Goal: Task Accomplishment & Management: Complete application form

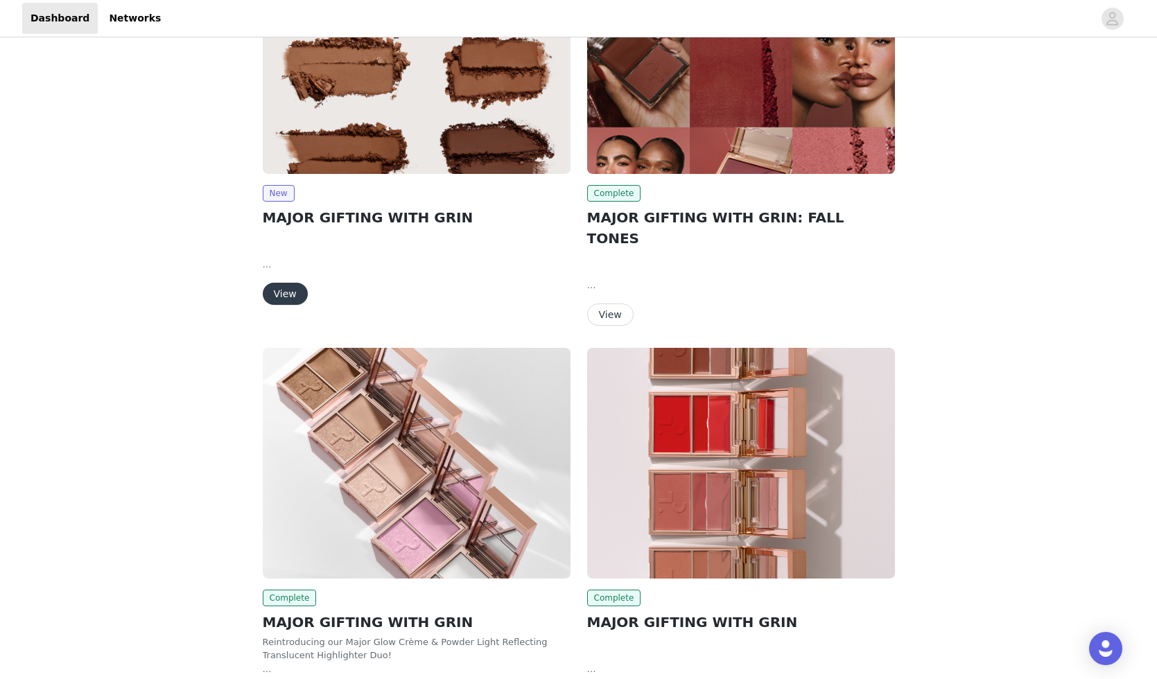
scroll to position [74, 0]
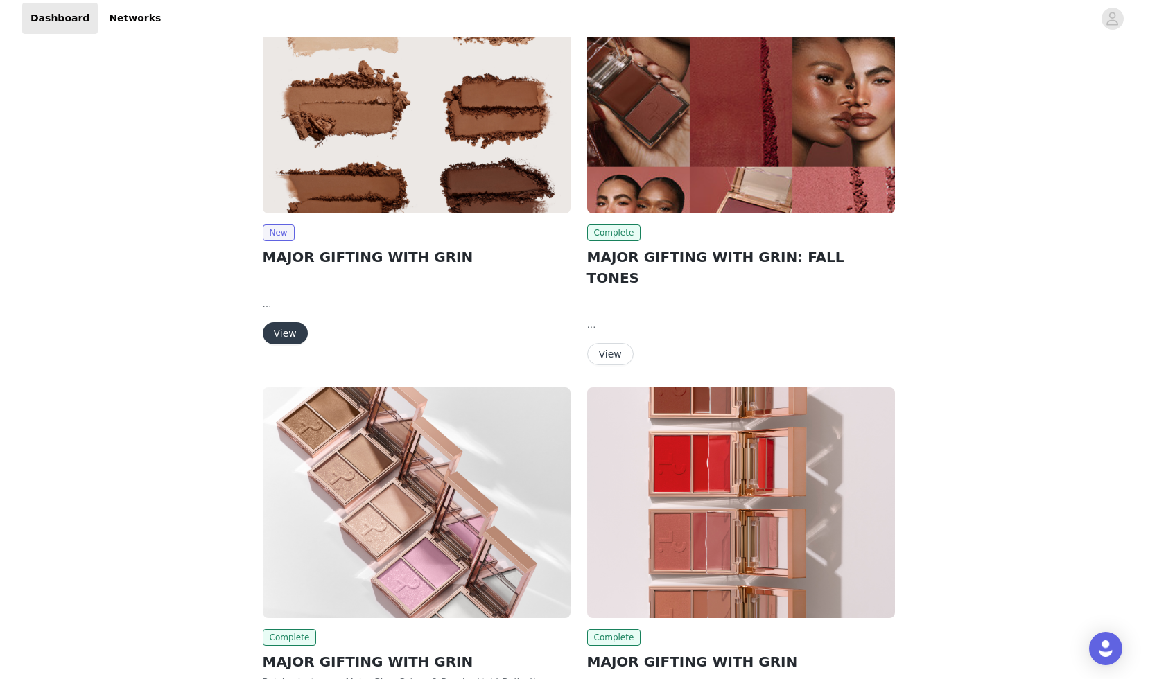
click at [450, 141] on img at bounding box center [417, 98] width 308 height 231
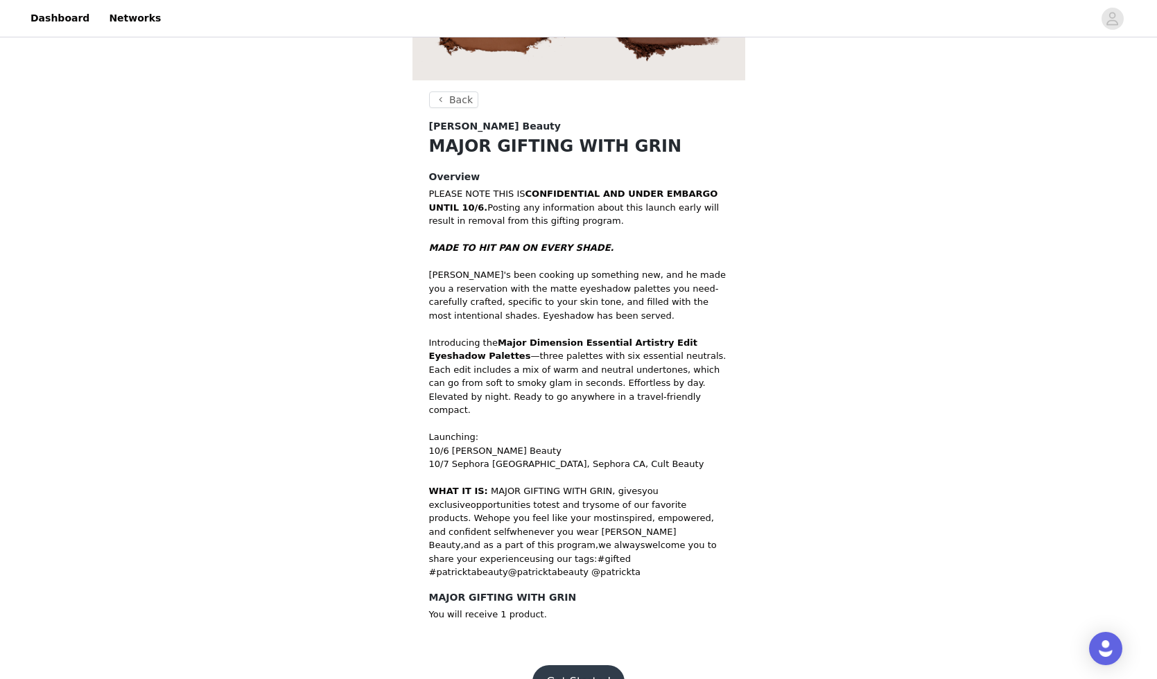
scroll to position [292, 0]
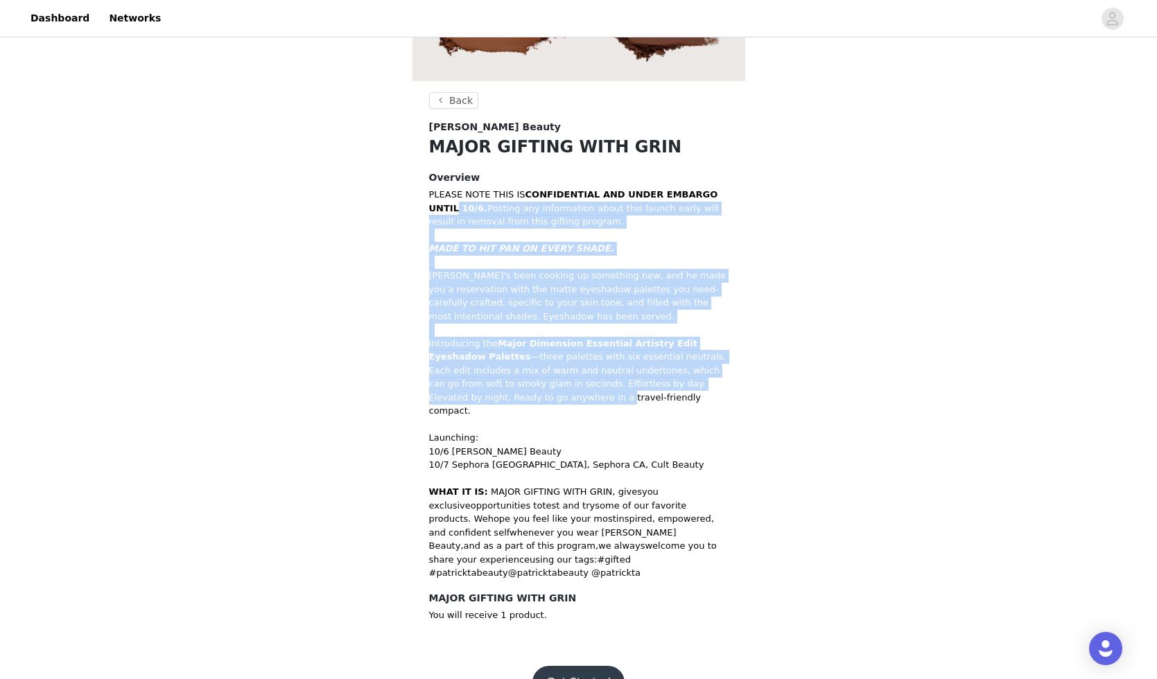
drag, startPoint x: 456, startPoint y: 208, endPoint x: 501, endPoint y: 396, distance: 193.8
click at [501, 395] on div "PLEASE NOTE THIS IS CONFIDENTIAL AND UNDER EMBARGO UNTIL 10/6. Posting any info…" at bounding box center [578, 384] width 299 height 392
click at [571, 666] on button "Get Started" at bounding box center [578, 682] width 92 height 33
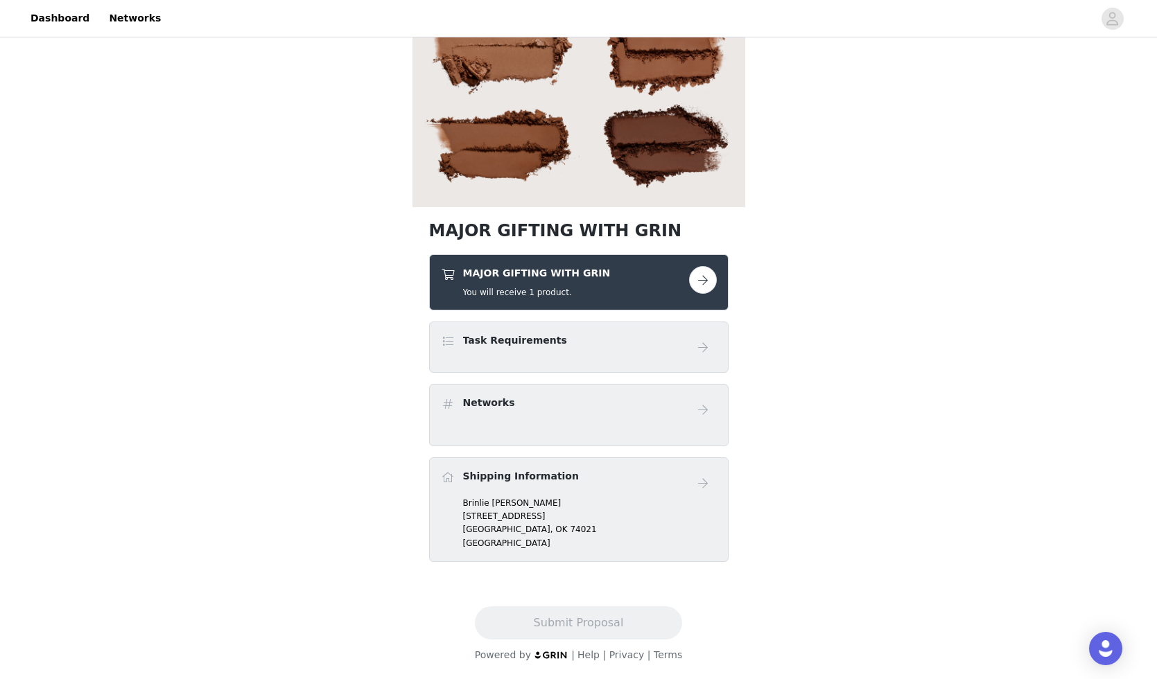
scroll to position [166, 0]
click at [699, 277] on button "button" at bounding box center [703, 280] width 28 height 28
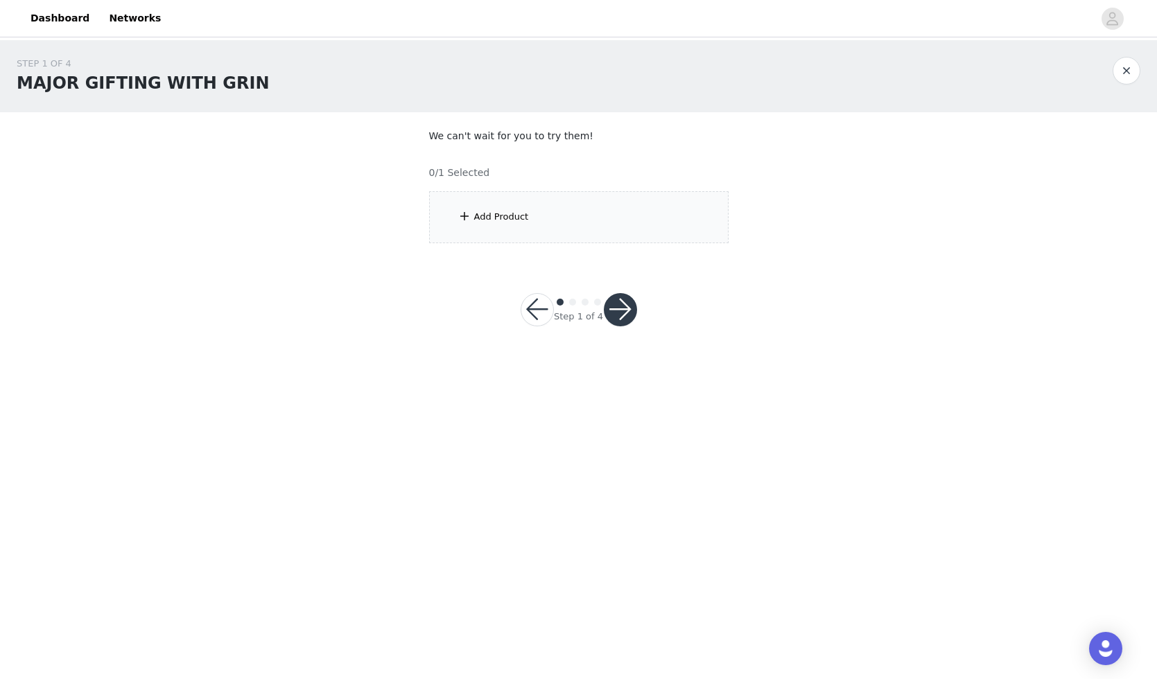
click at [620, 229] on div "Add Product" at bounding box center [578, 217] width 299 height 52
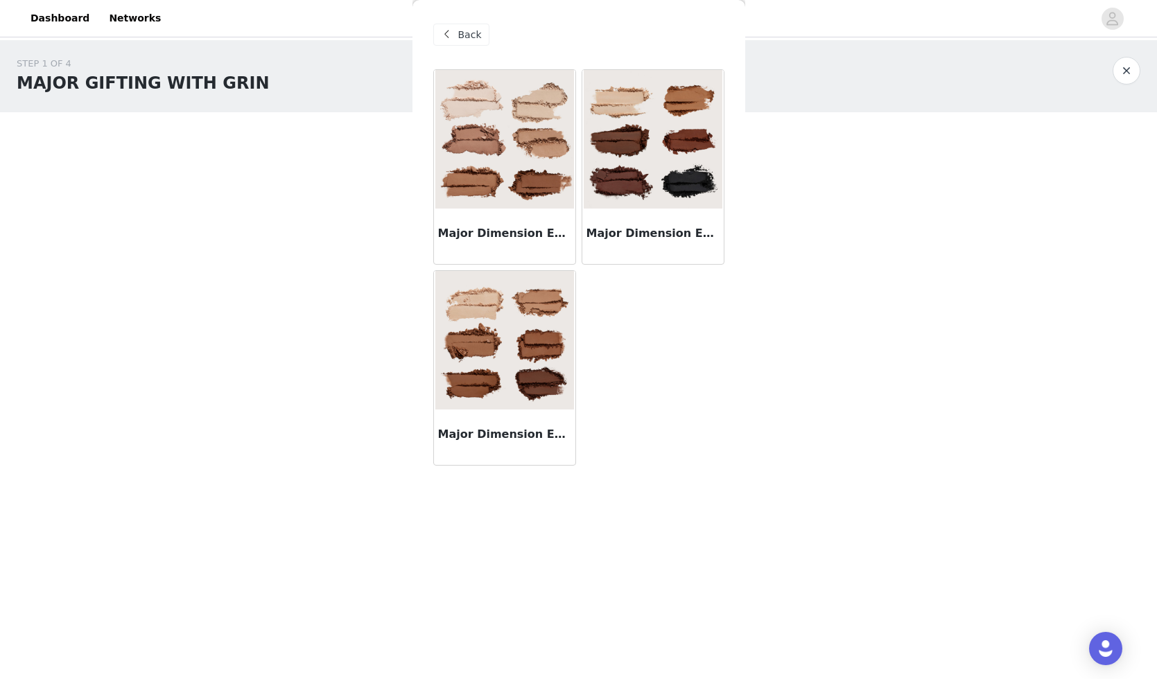
click at [539, 211] on div "Major Dimension Essential Artistry Edit Eyeshadow Palette - Light" at bounding box center [504, 236] width 141 height 55
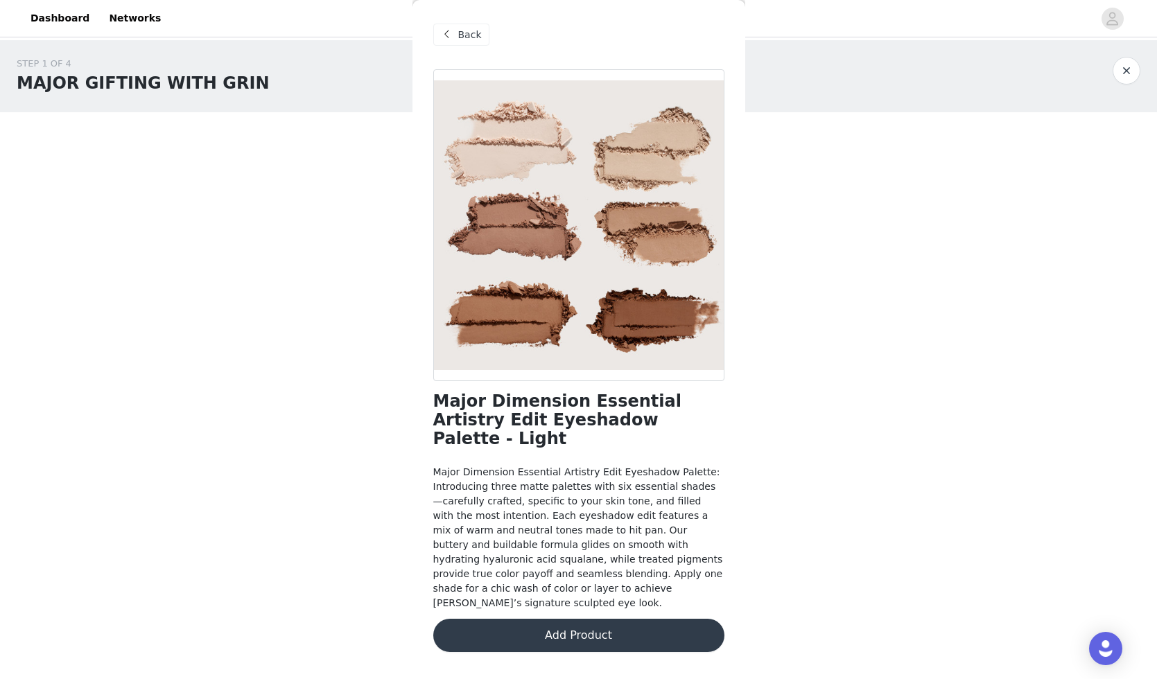
click at [464, 38] on span "Back" at bounding box center [470, 35] width 24 height 15
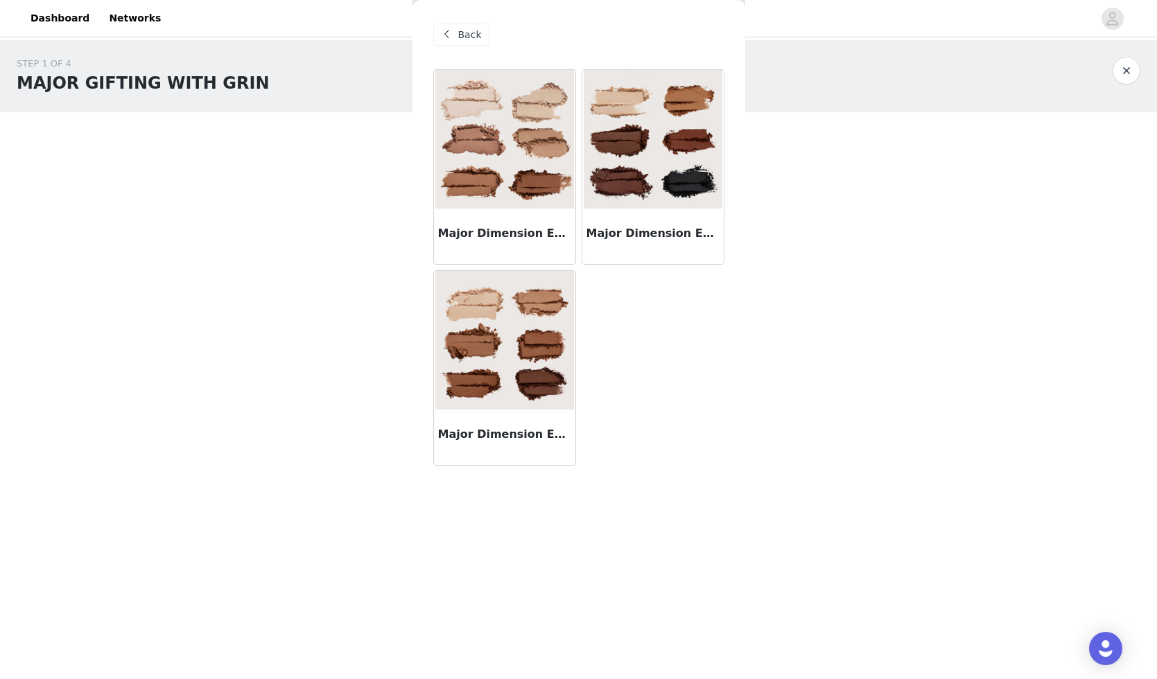
click at [622, 172] on img at bounding box center [653, 139] width 139 height 139
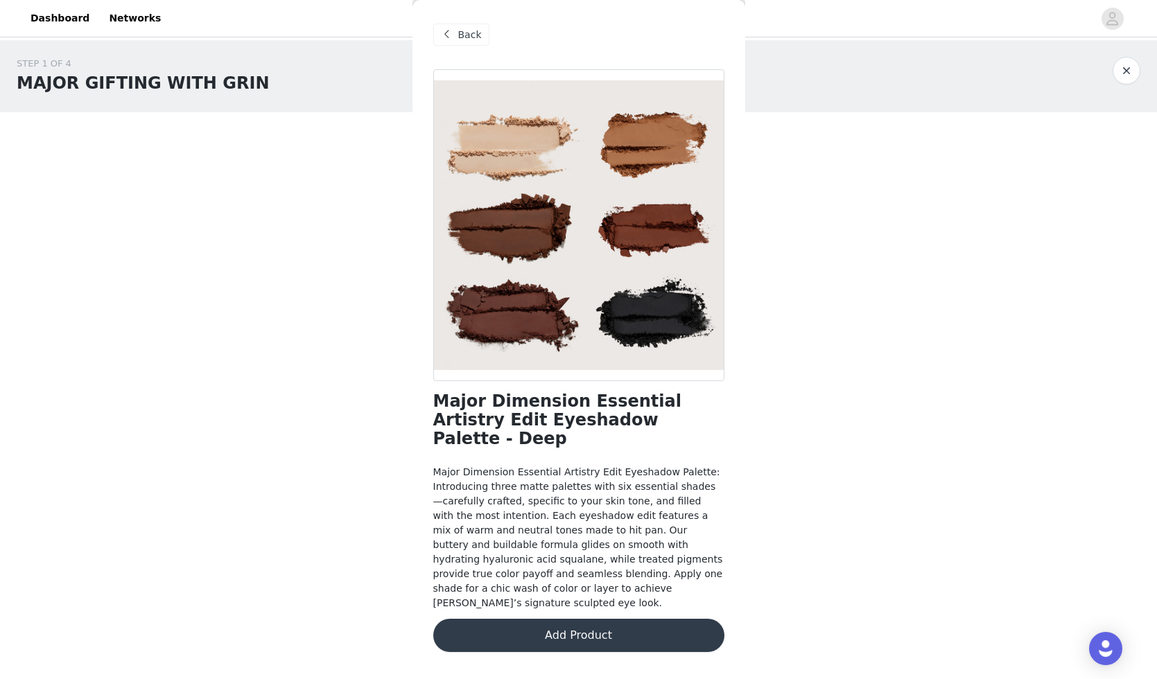
click at [471, 33] on span "Back" at bounding box center [470, 35] width 24 height 15
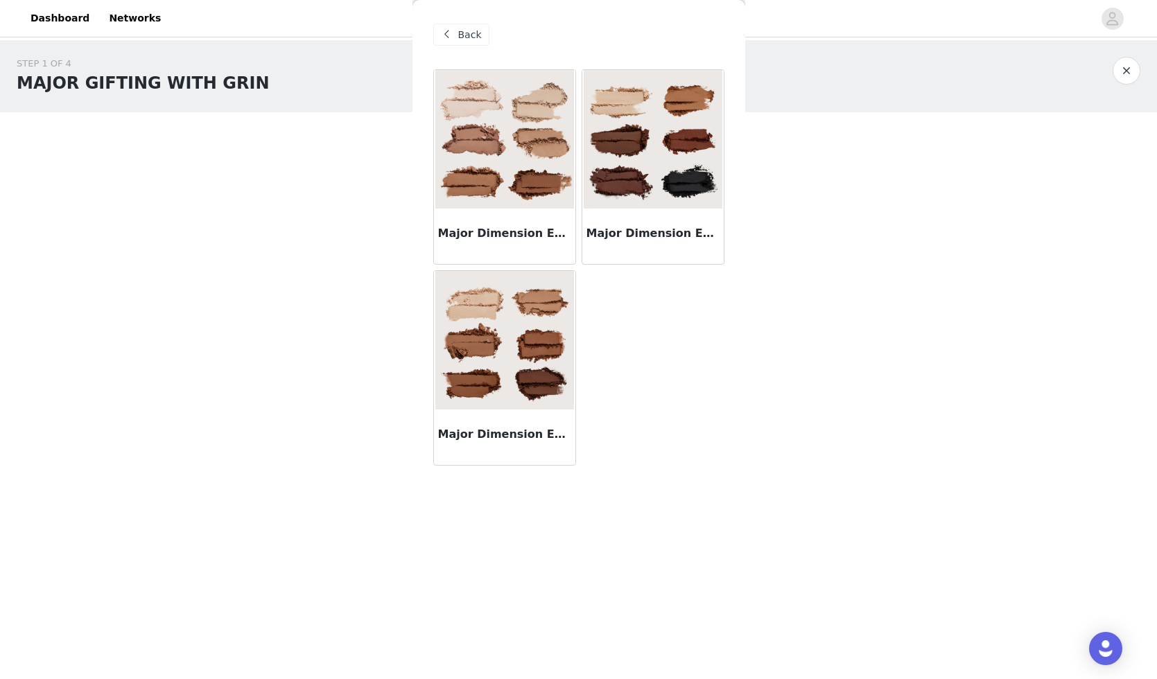
click at [509, 354] on img at bounding box center [504, 340] width 139 height 139
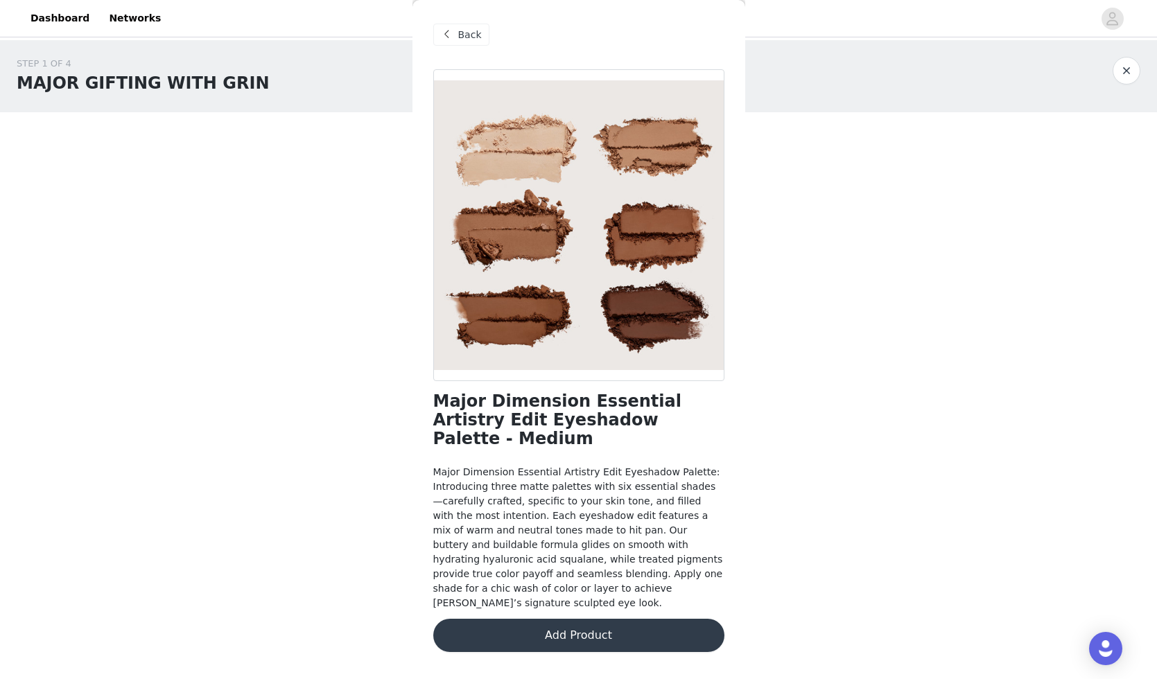
click at [470, 35] on span "Back" at bounding box center [470, 35] width 24 height 15
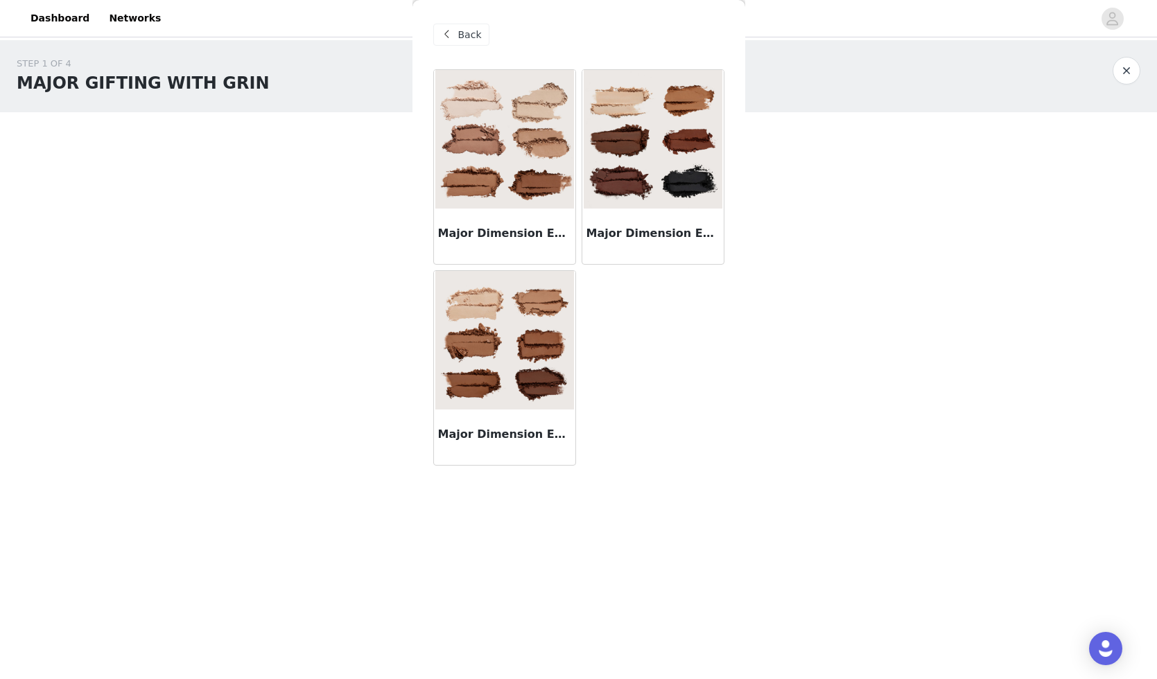
click at [494, 193] on img at bounding box center [504, 139] width 139 height 139
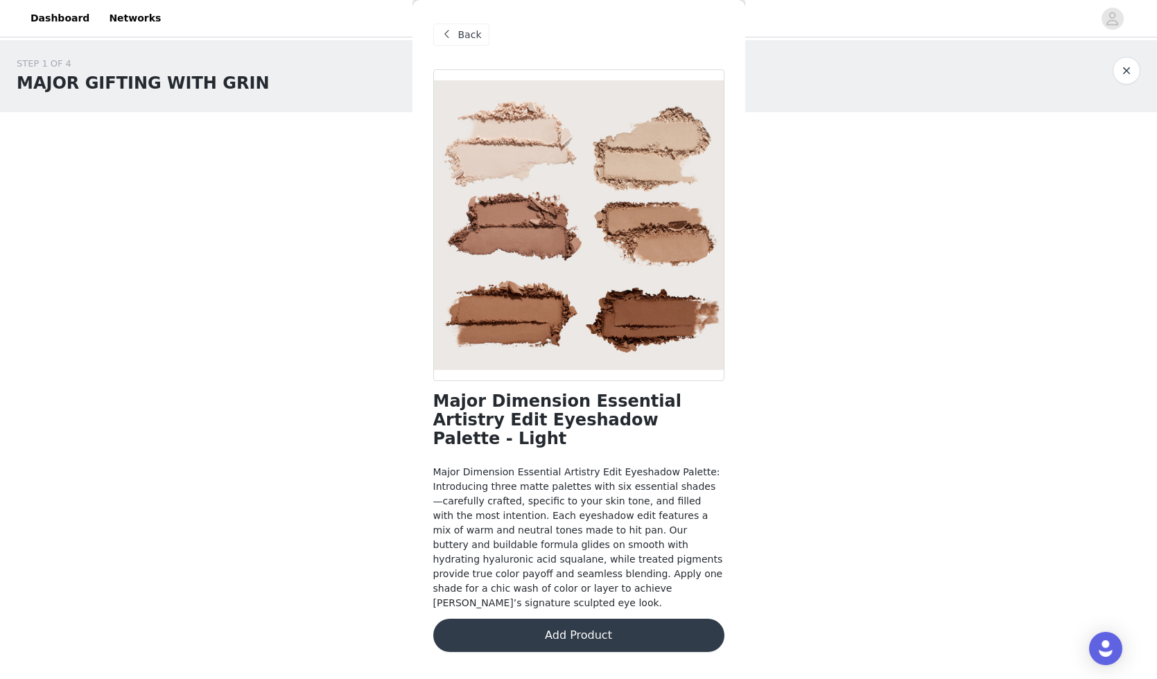
click at [464, 32] on span "Back" at bounding box center [470, 35] width 24 height 15
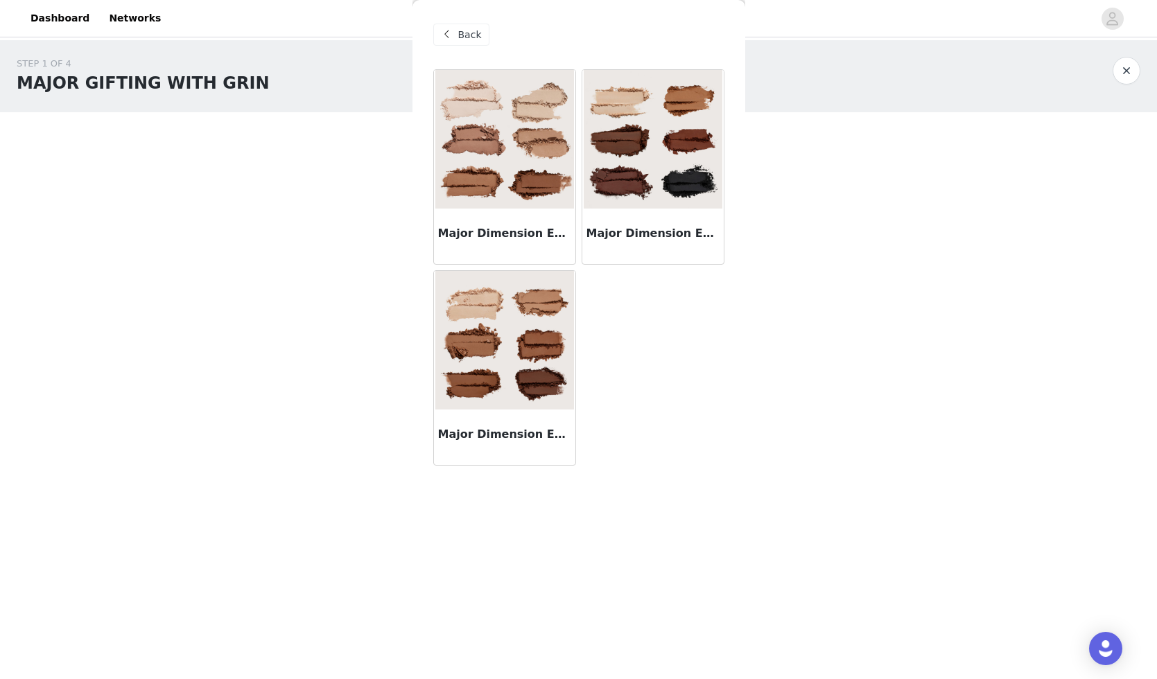
click at [520, 337] on img at bounding box center [504, 340] width 139 height 139
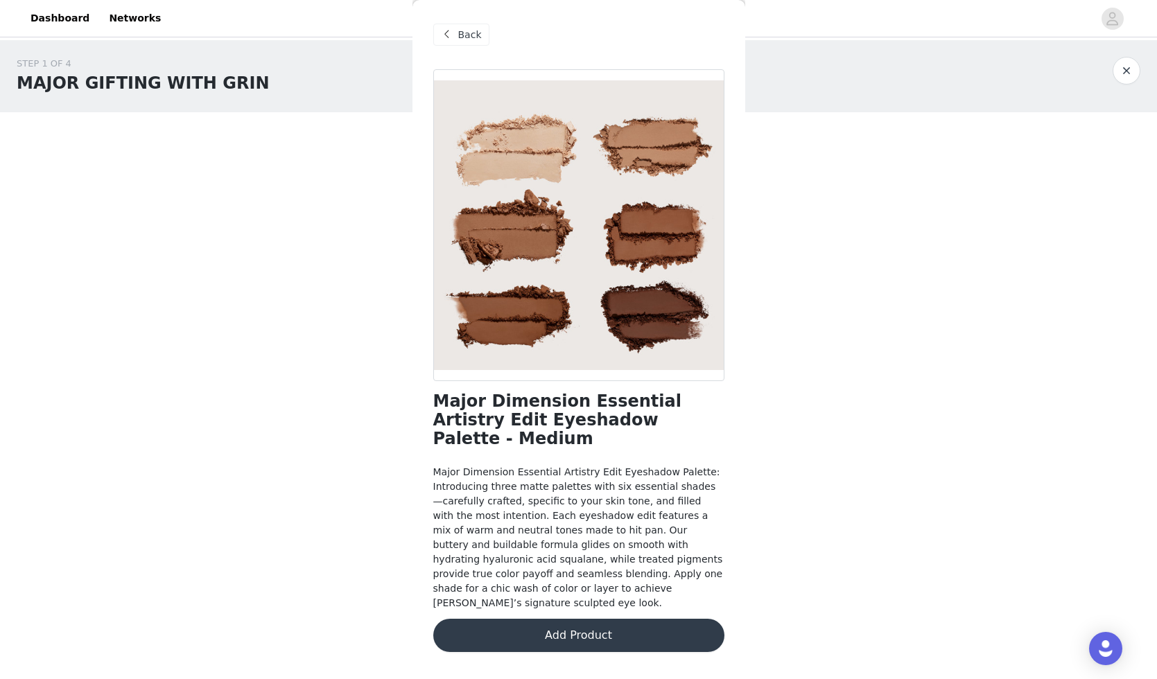
click at [531, 619] on button "Add Product" at bounding box center [578, 635] width 291 height 33
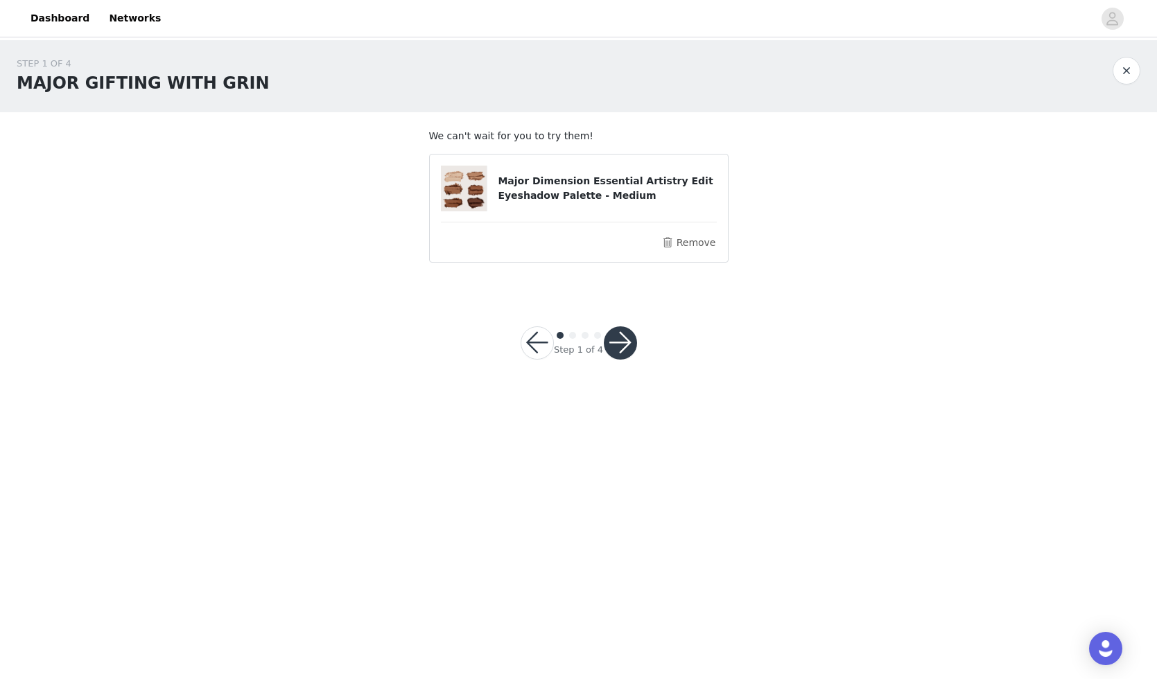
click at [620, 341] on button "button" at bounding box center [620, 342] width 33 height 33
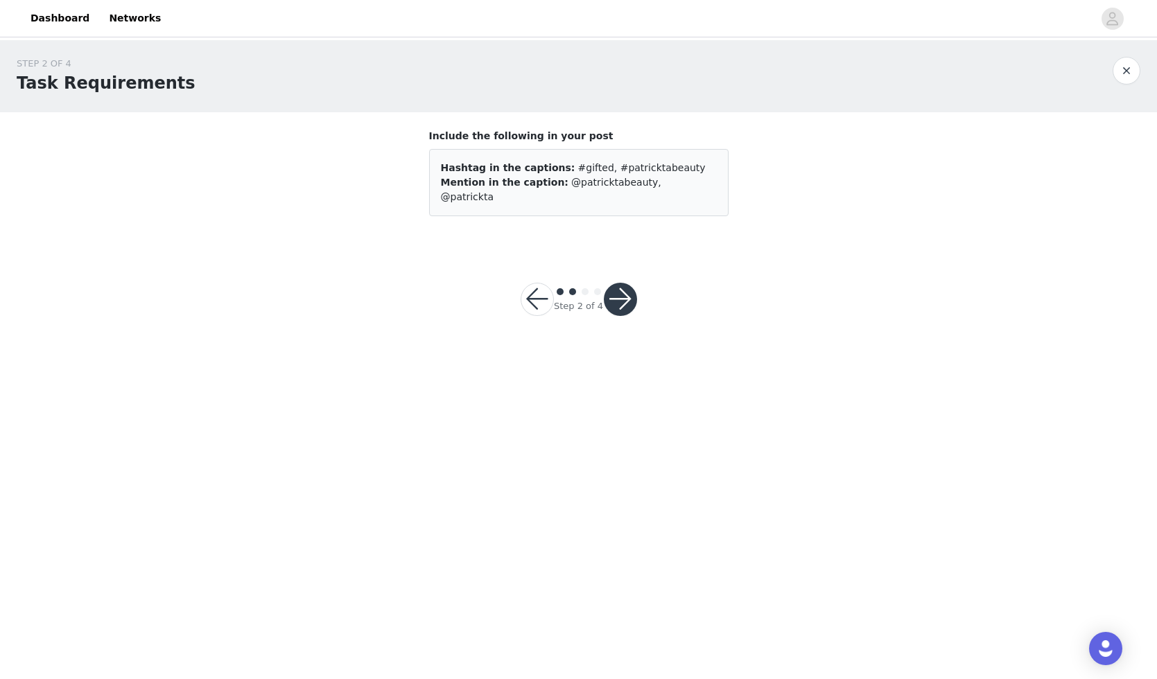
click at [629, 287] on button "button" at bounding box center [620, 299] width 33 height 33
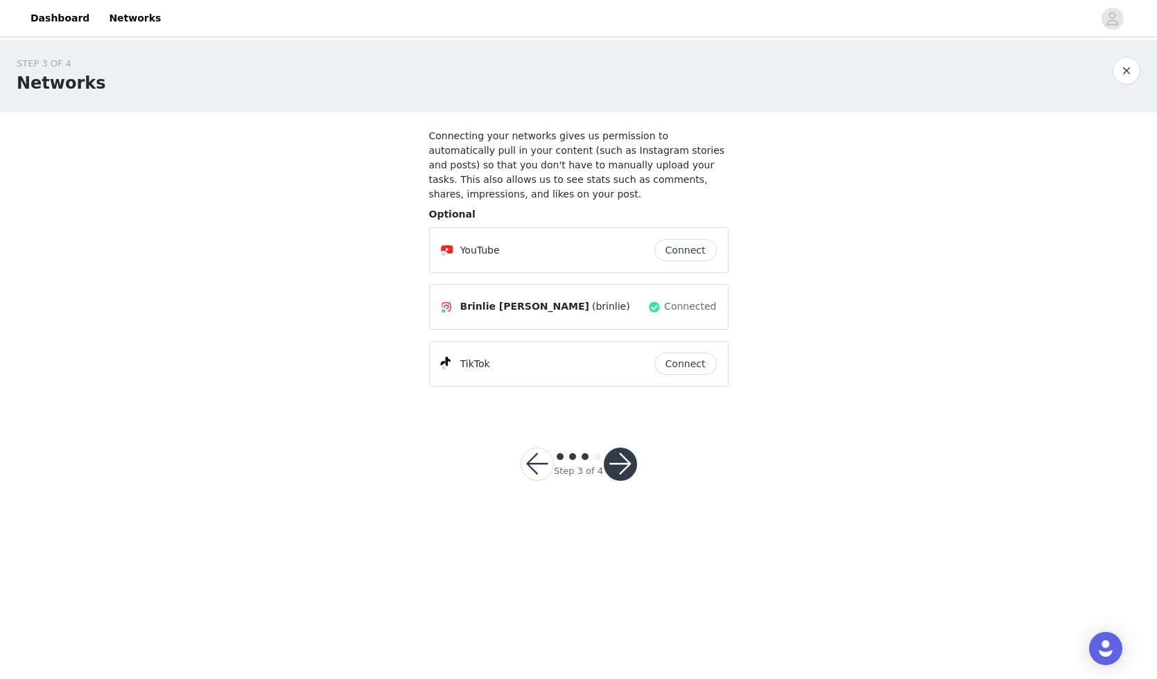
click at [681, 361] on button "Connect" at bounding box center [685, 364] width 62 height 22
click at [622, 459] on button "button" at bounding box center [620, 464] width 33 height 33
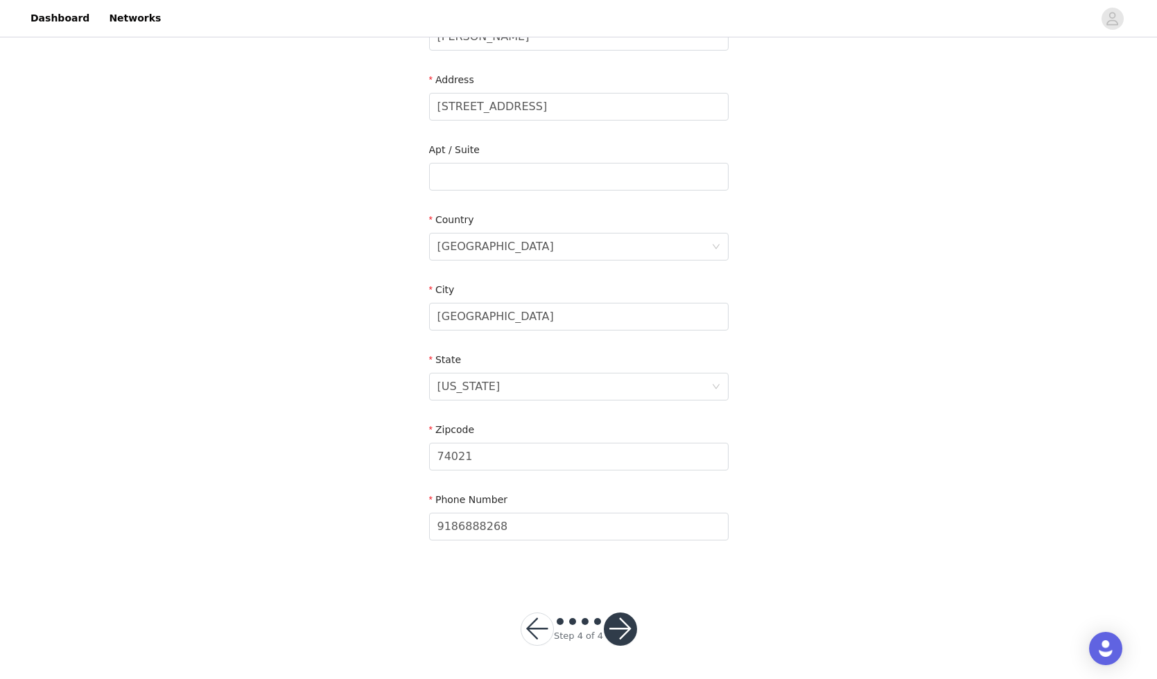
scroll to position [265, 0]
click at [620, 624] on button "button" at bounding box center [620, 629] width 33 height 33
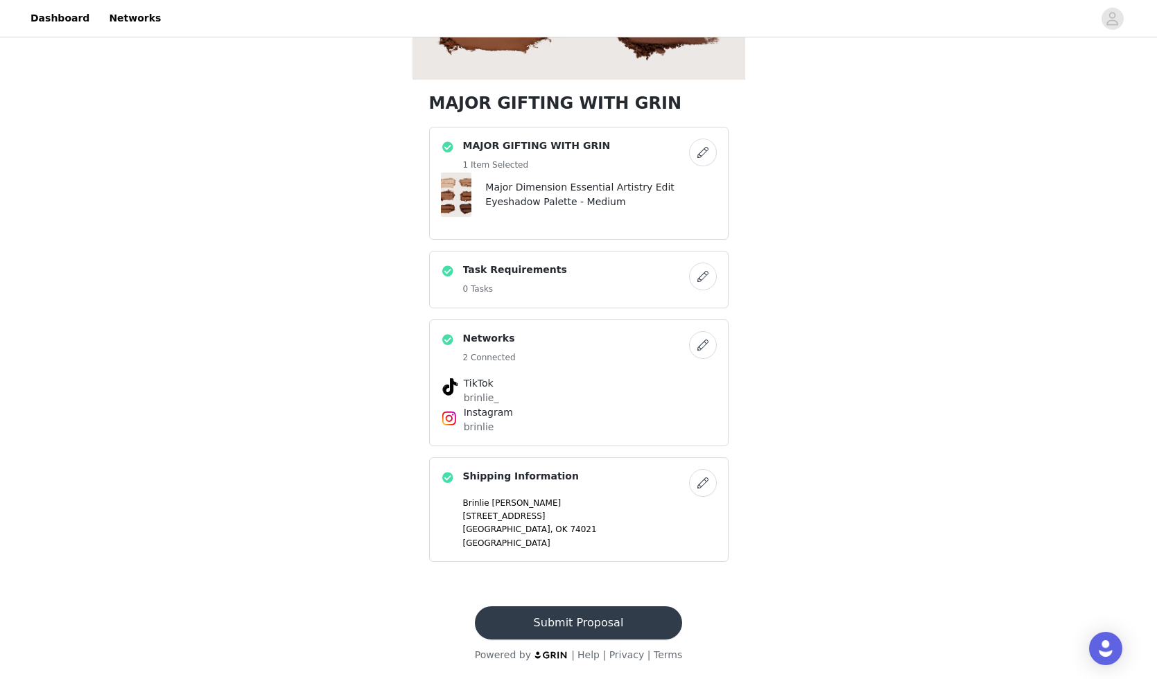
scroll to position [293, 0]
click at [618, 622] on button "Submit Proposal" at bounding box center [578, 622] width 207 height 33
